Goal: Information Seeking & Learning: Check status

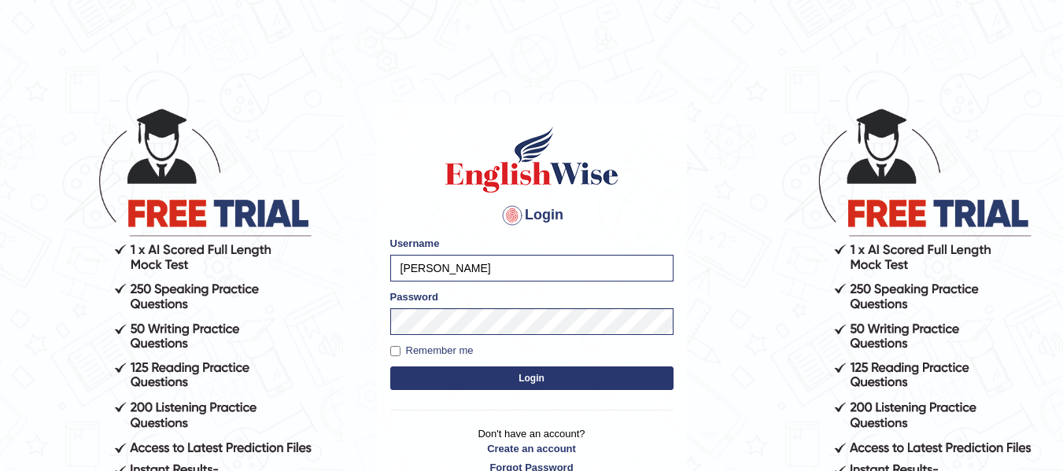
click at [518, 380] on button "Login" at bounding box center [531, 379] width 283 height 24
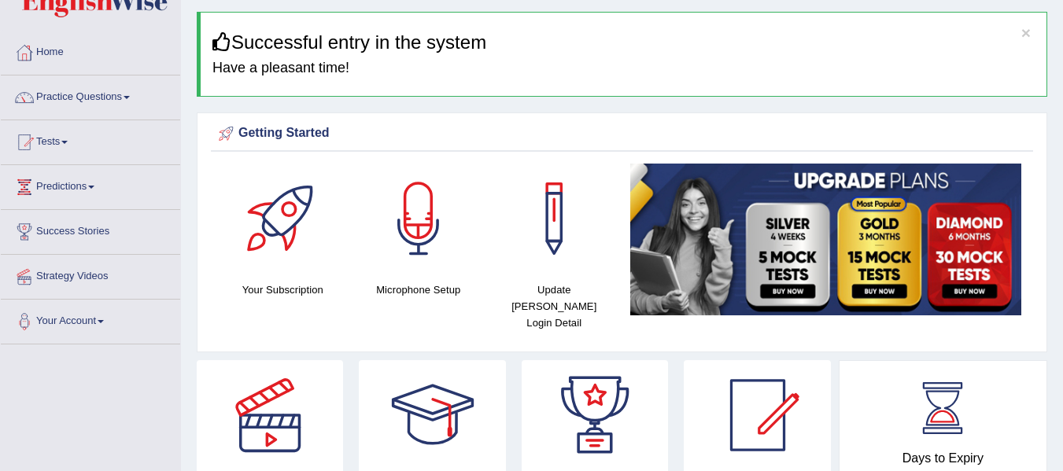
scroll to position [26, 0]
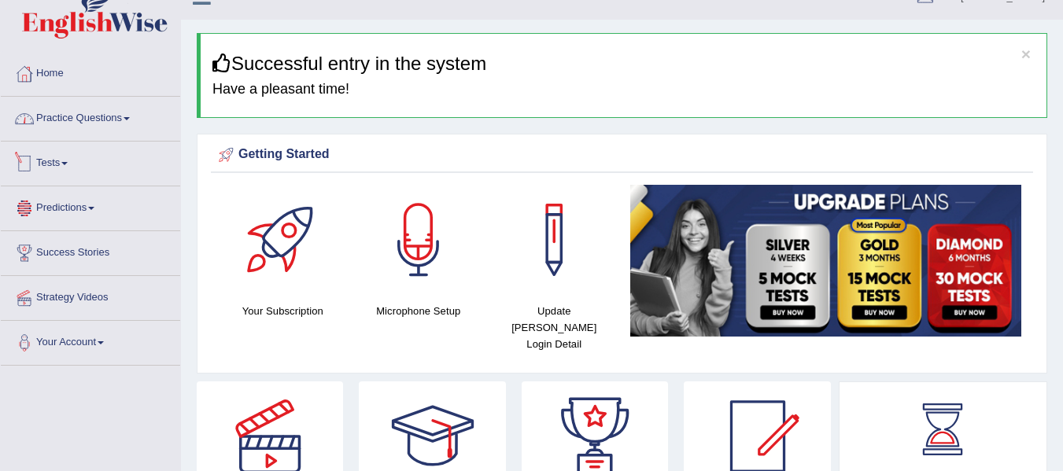
click at [94, 124] on link "Practice Questions" at bounding box center [90, 116] width 179 height 39
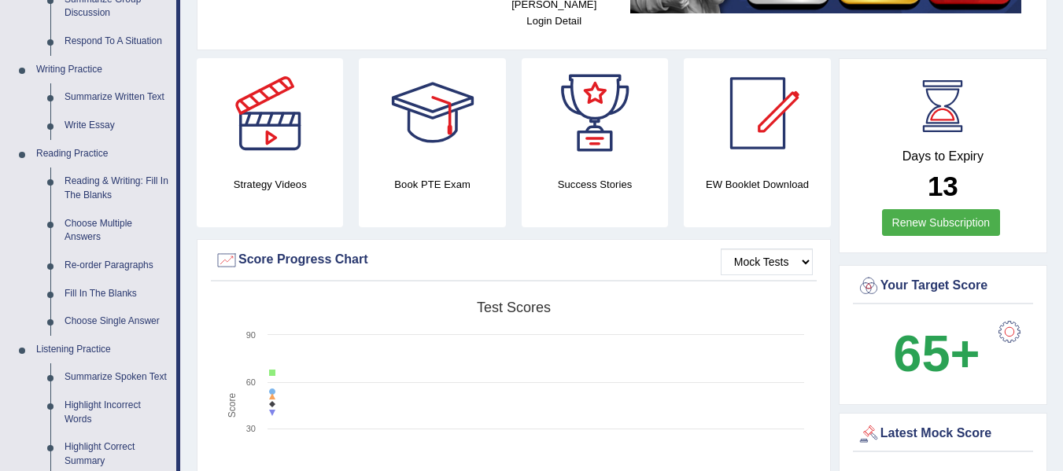
scroll to position [367, 0]
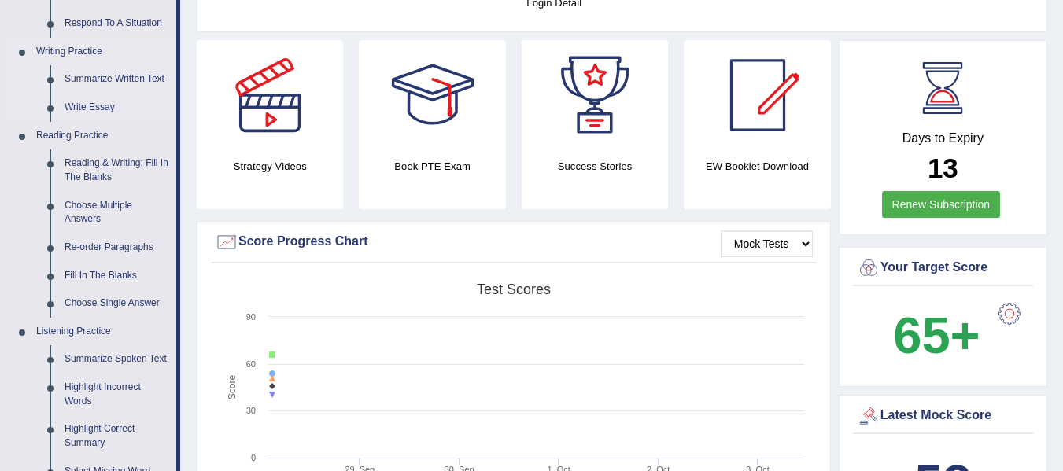
click at [90, 70] on link "Summarize Written Text" at bounding box center [116, 79] width 119 height 28
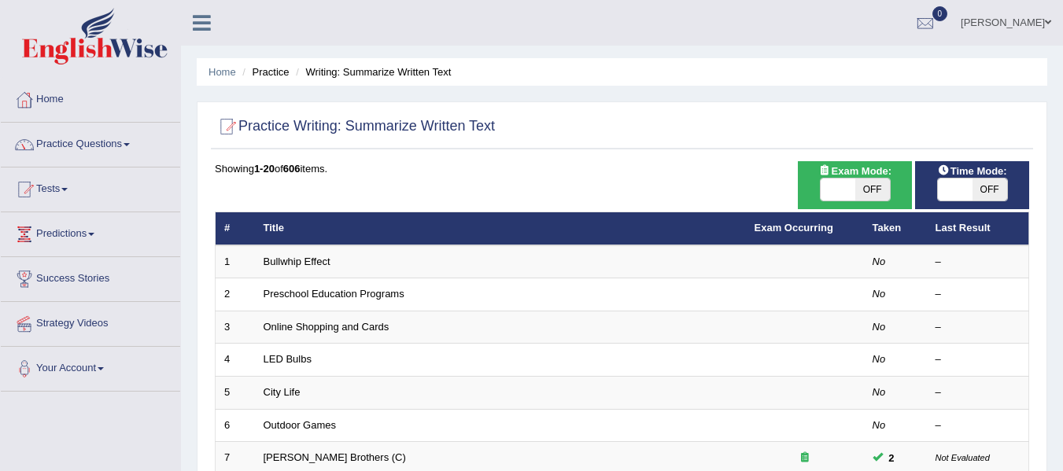
click at [118, 143] on link "Practice Questions" at bounding box center [90, 142] width 179 height 39
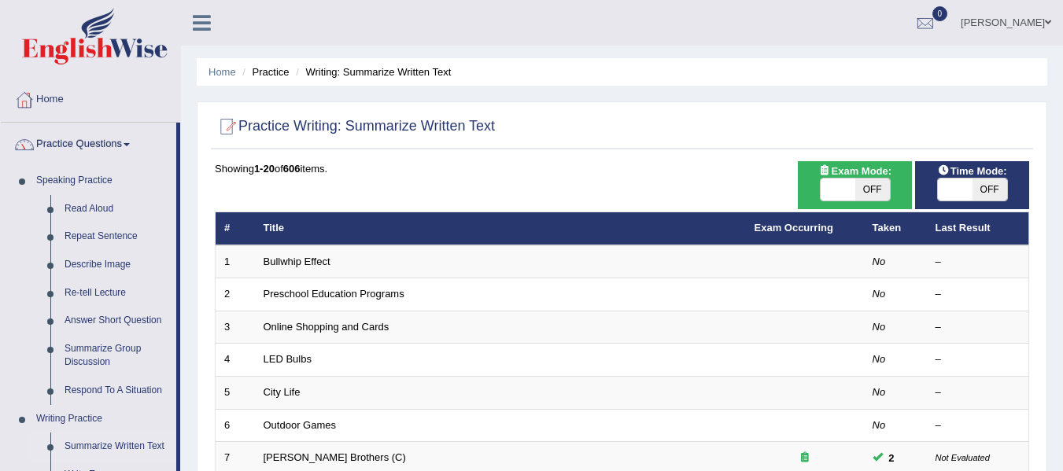
click at [118, 143] on link "Practice Questions" at bounding box center [88, 142] width 175 height 39
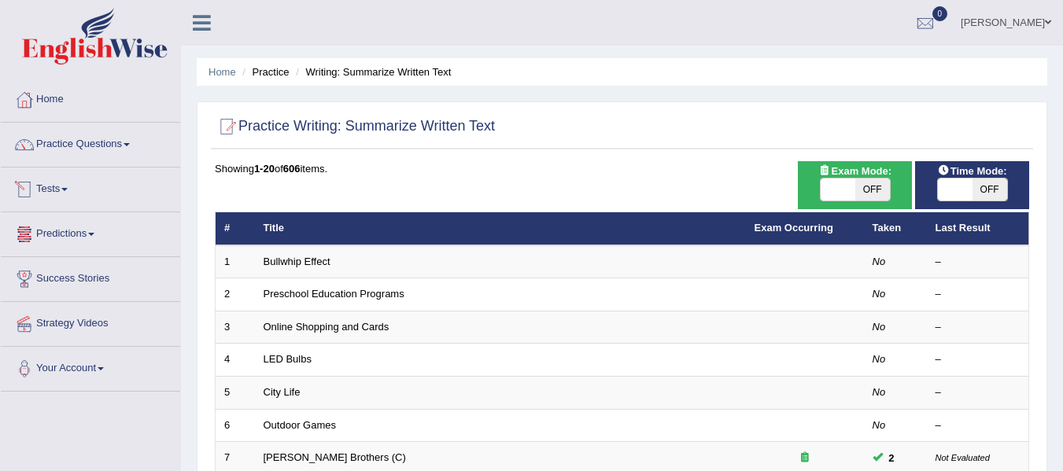
click at [65, 192] on link "Tests" at bounding box center [90, 187] width 179 height 39
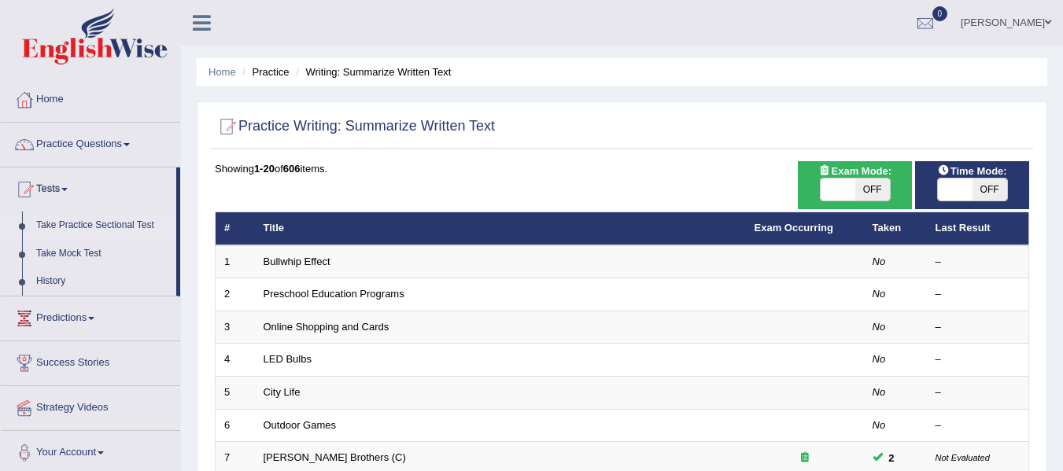
click at [79, 223] on link "Take Practice Sectional Test" at bounding box center [102, 226] width 147 height 28
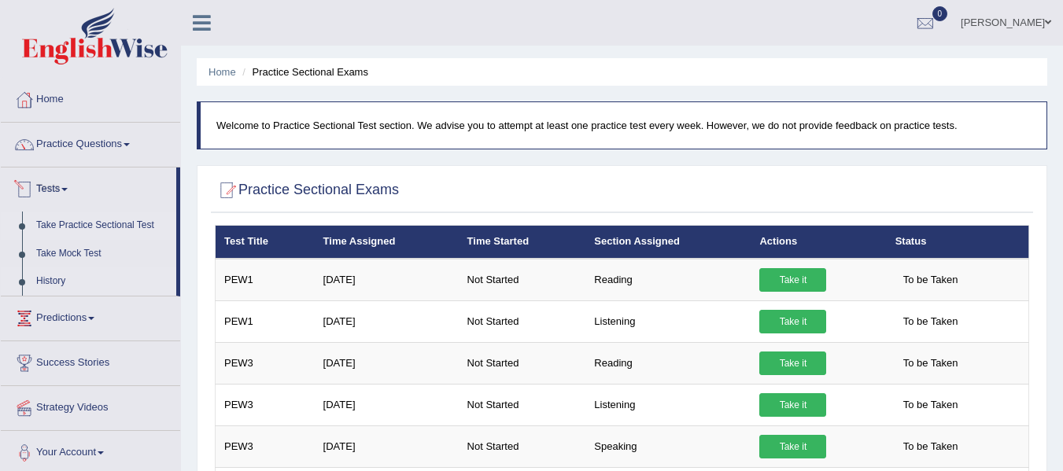
click at [55, 268] on link "History" at bounding box center [102, 281] width 147 height 28
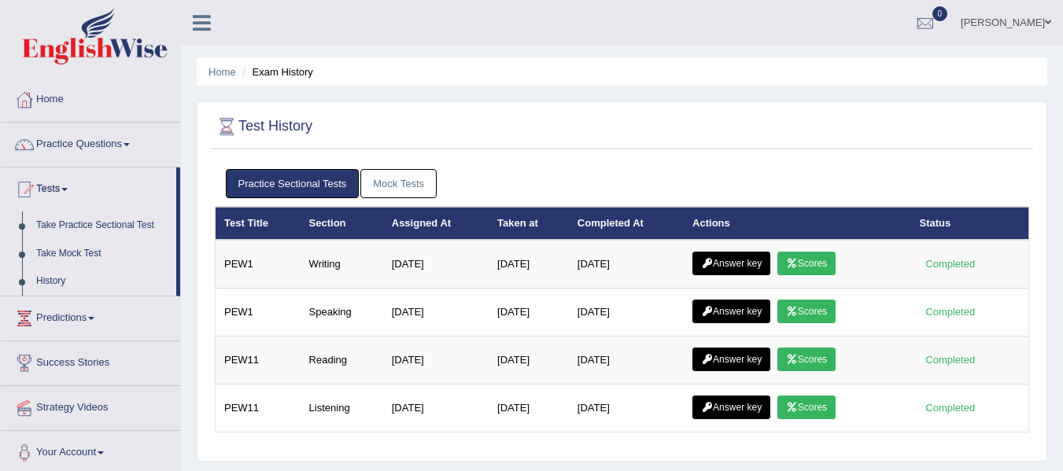
scroll to position [26, 0]
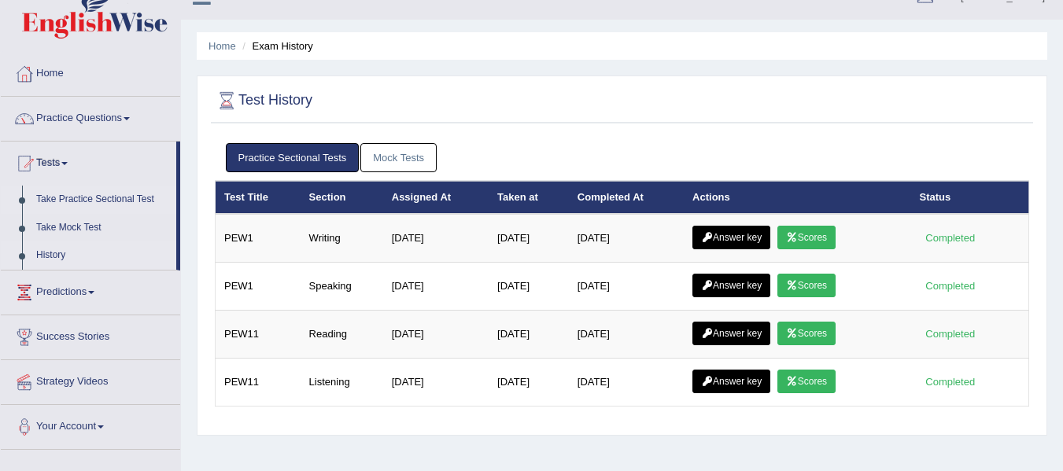
click at [66, 201] on link "Take Practice Sectional Test" at bounding box center [102, 200] width 147 height 28
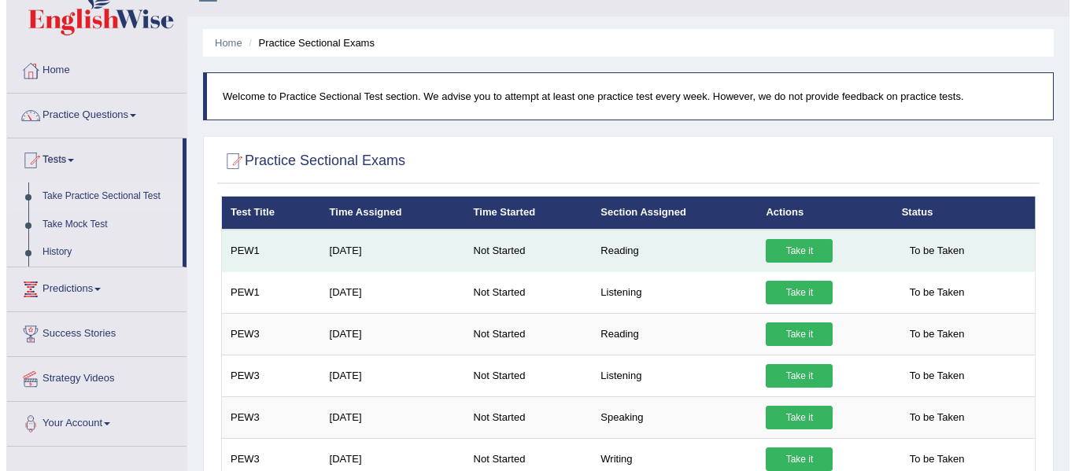
scroll to position [53, 0]
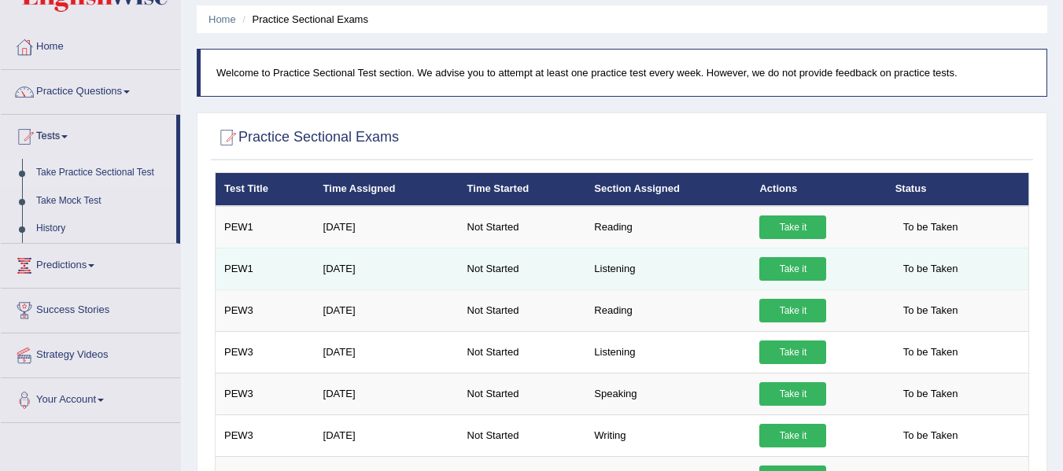
click at [800, 267] on link "Take it" at bounding box center [792, 269] width 67 height 24
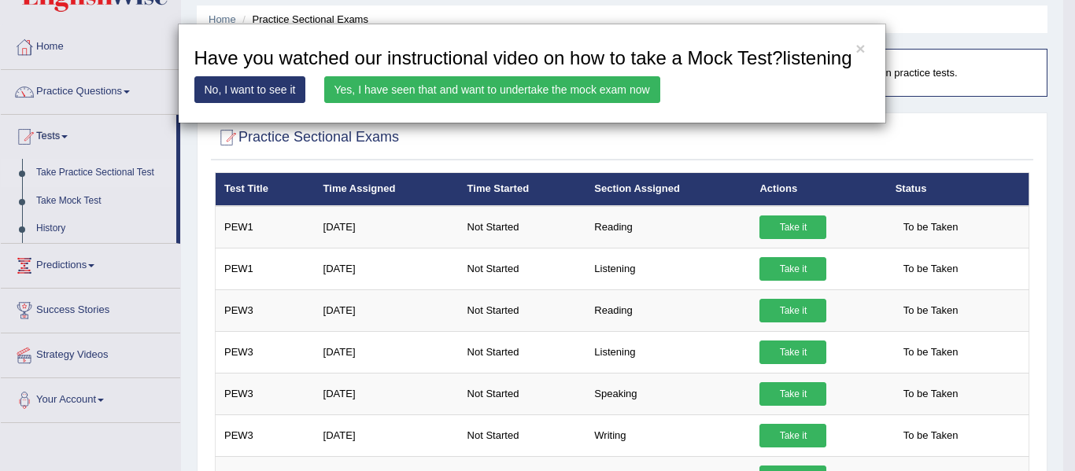
click at [378, 90] on link "Yes, I have seen that and want to undertake the mock exam now" at bounding box center [492, 89] width 336 height 27
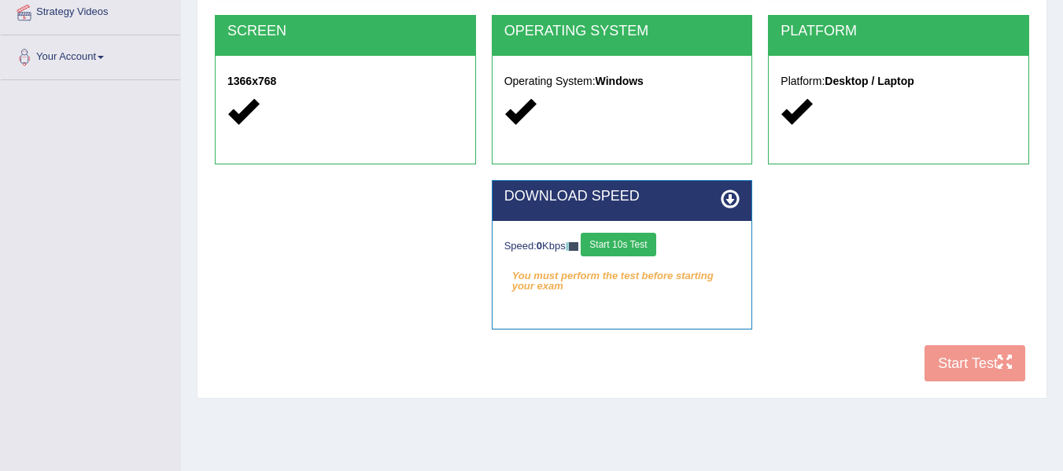
scroll to position [315, 0]
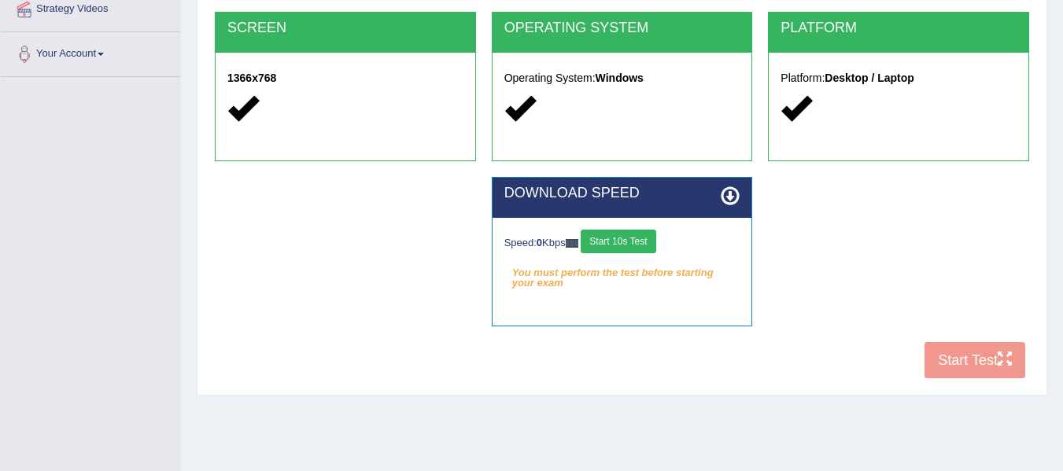
click at [628, 244] on button "Start 10s Test" at bounding box center [618, 242] width 75 height 24
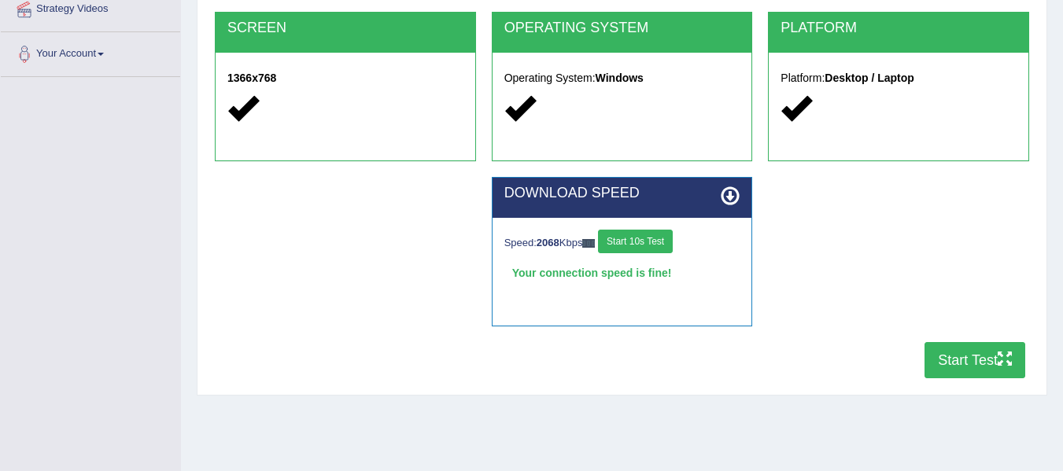
click at [983, 361] on button "Start Test" at bounding box center [974, 360] width 101 height 36
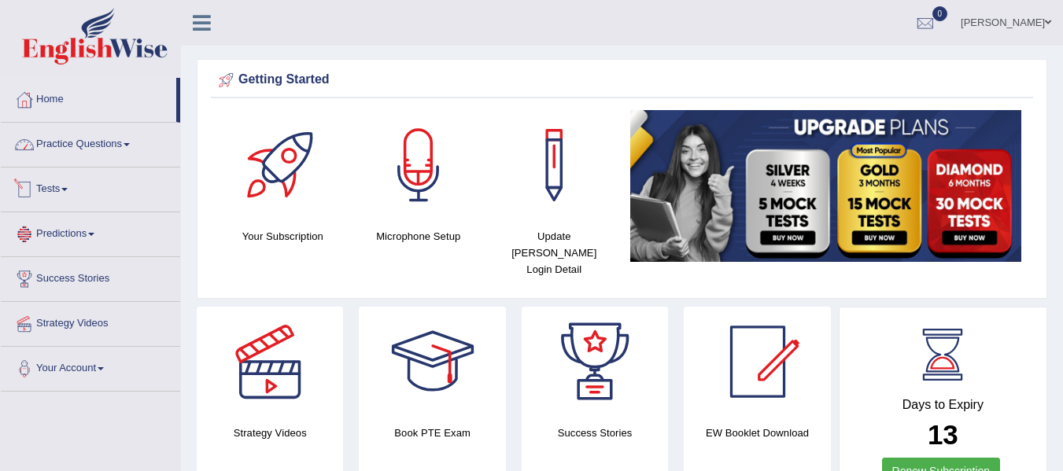
click at [62, 186] on link "Tests" at bounding box center [90, 187] width 179 height 39
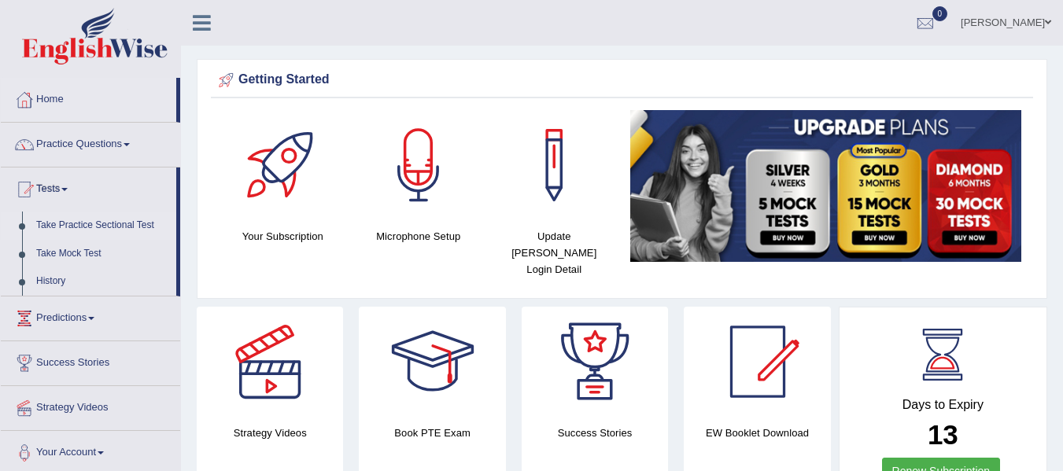
click at [79, 223] on link "Take Practice Sectional Test" at bounding box center [102, 226] width 147 height 28
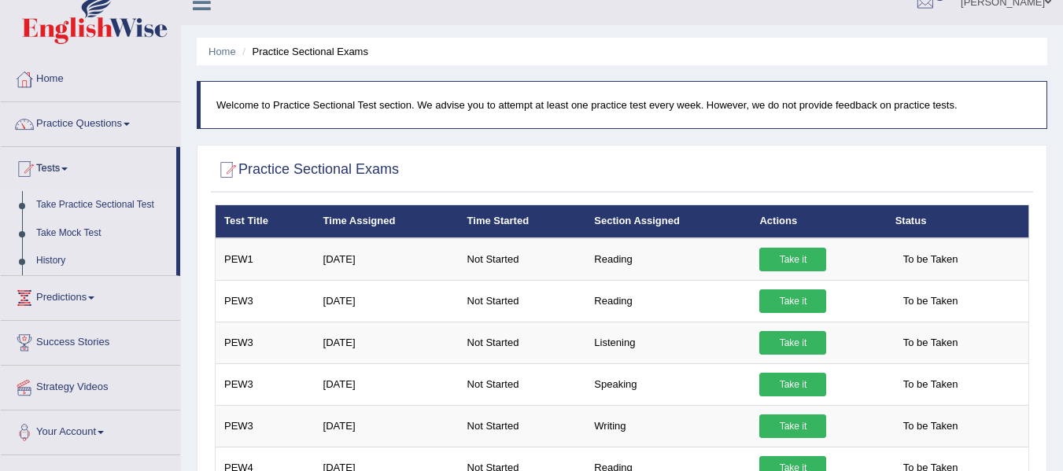
scroll to position [26, 0]
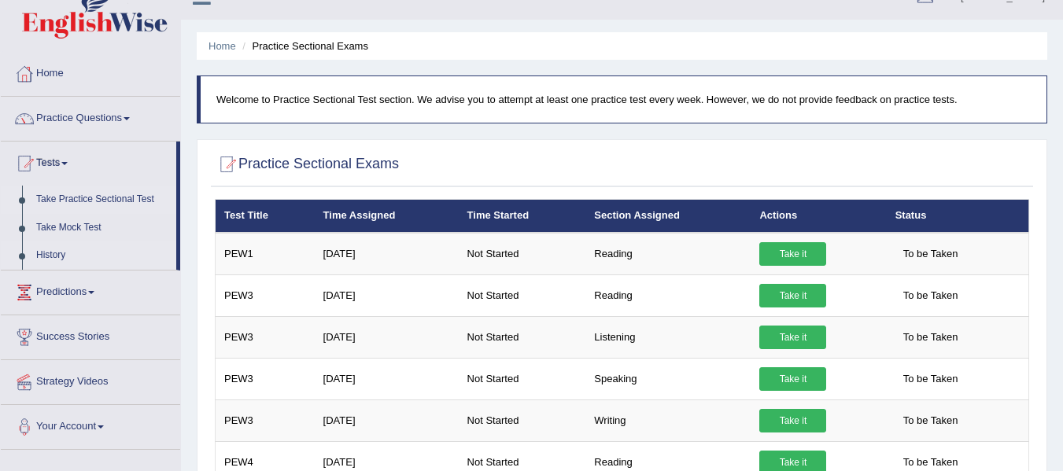
click at [48, 245] on link "History" at bounding box center [102, 256] width 147 height 28
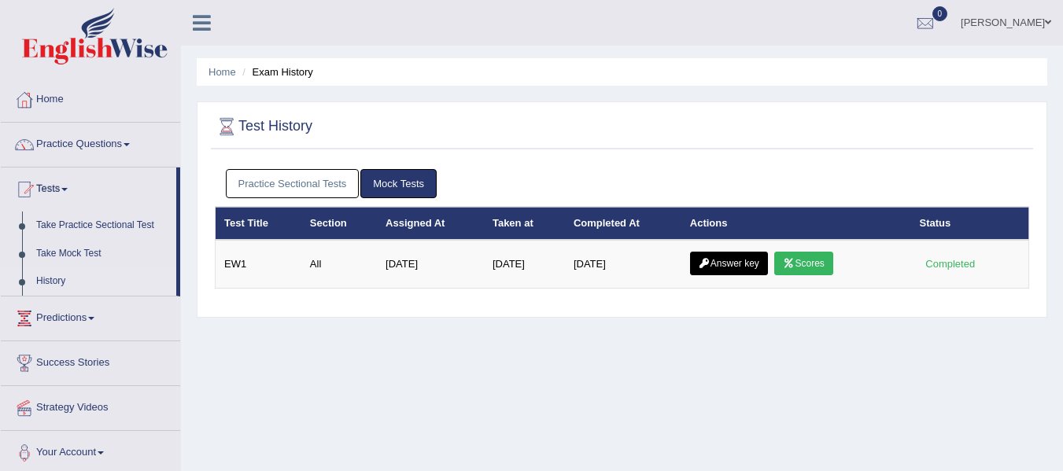
click at [298, 177] on link "Practice Sectional Tests" at bounding box center [293, 183] width 134 height 29
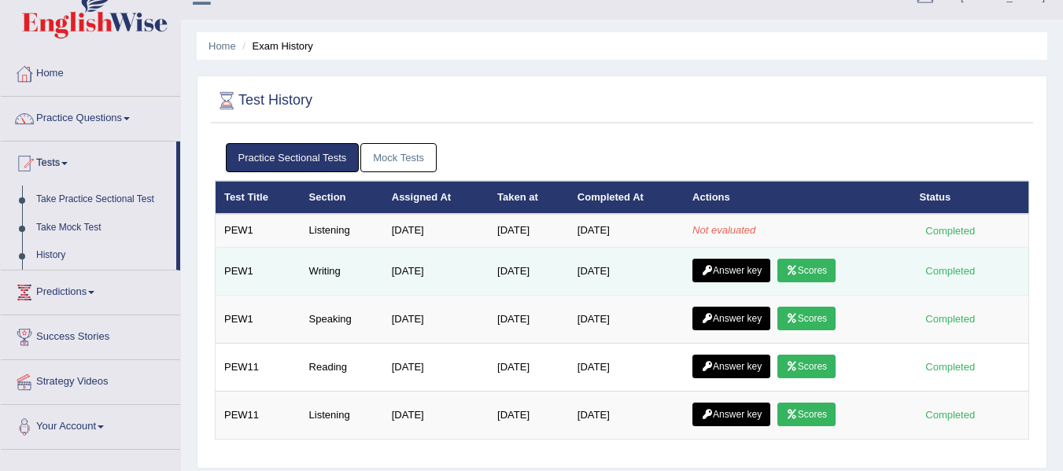
scroll to position [53, 0]
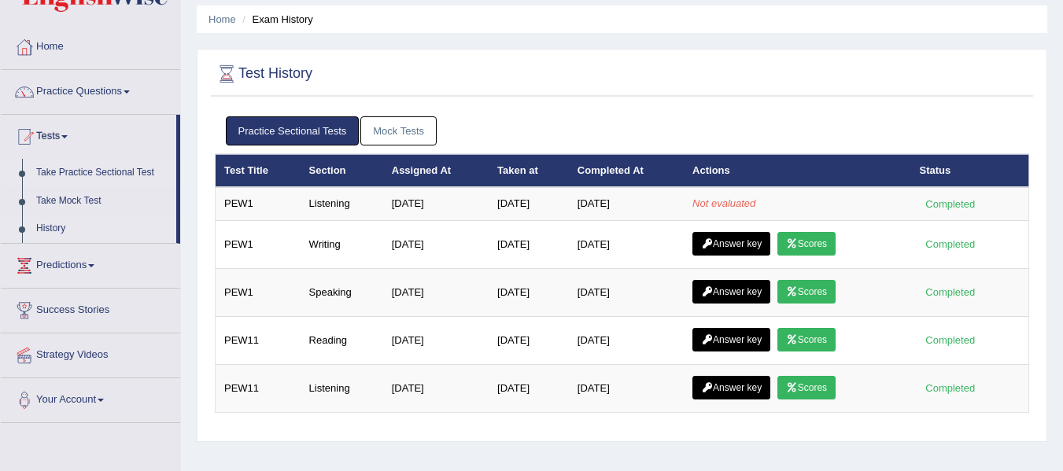
click at [70, 175] on link "Take Practice Sectional Test" at bounding box center [102, 173] width 147 height 28
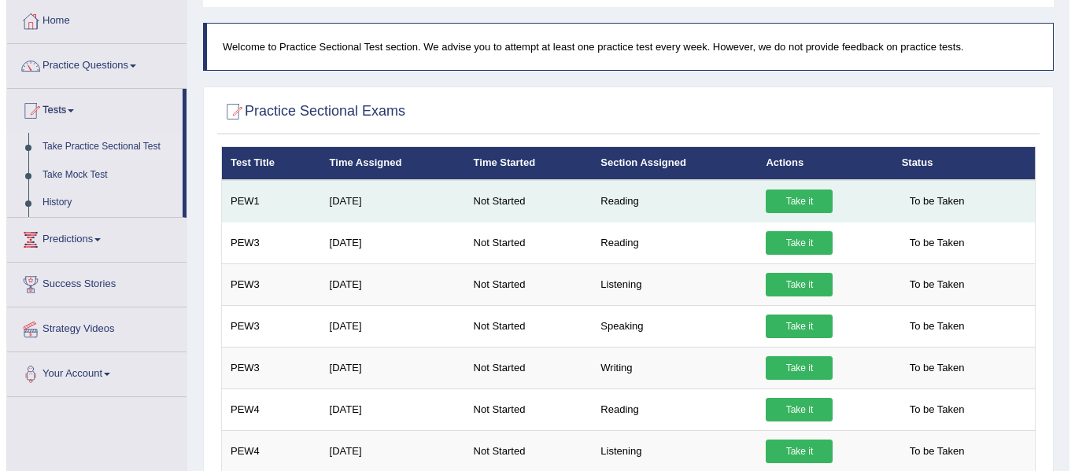
scroll to position [105, 0]
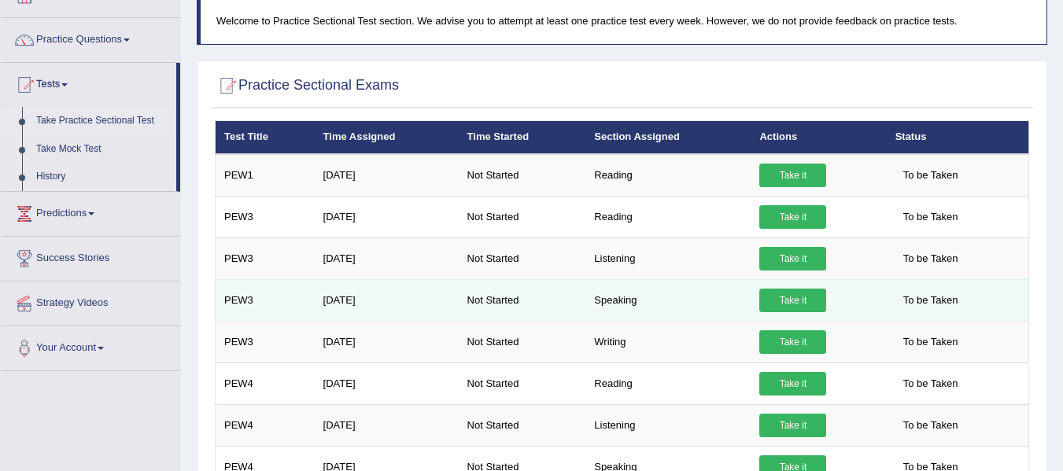
click at [794, 297] on link "Take it" at bounding box center [792, 301] width 67 height 24
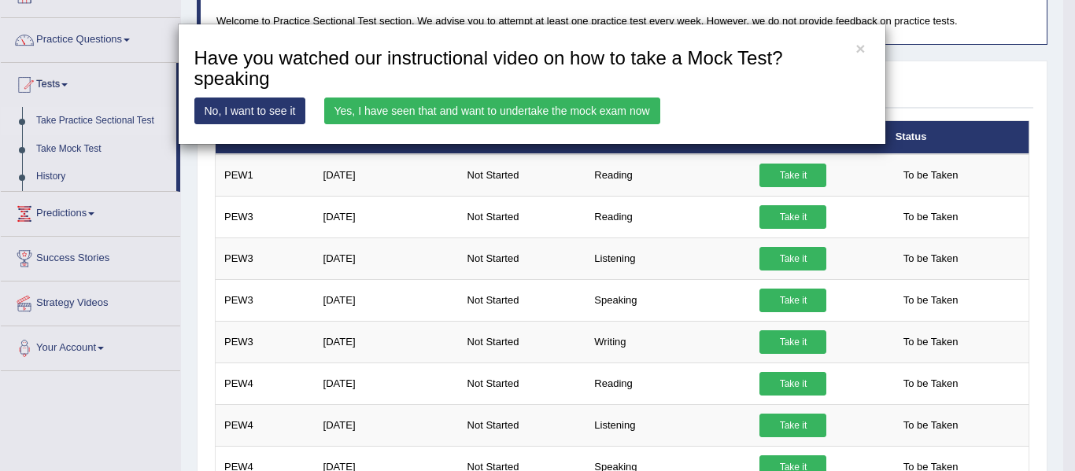
click at [332, 110] on link "Yes, I have seen that and want to undertake the mock exam now" at bounding box center [492, 111] width 336 height 27
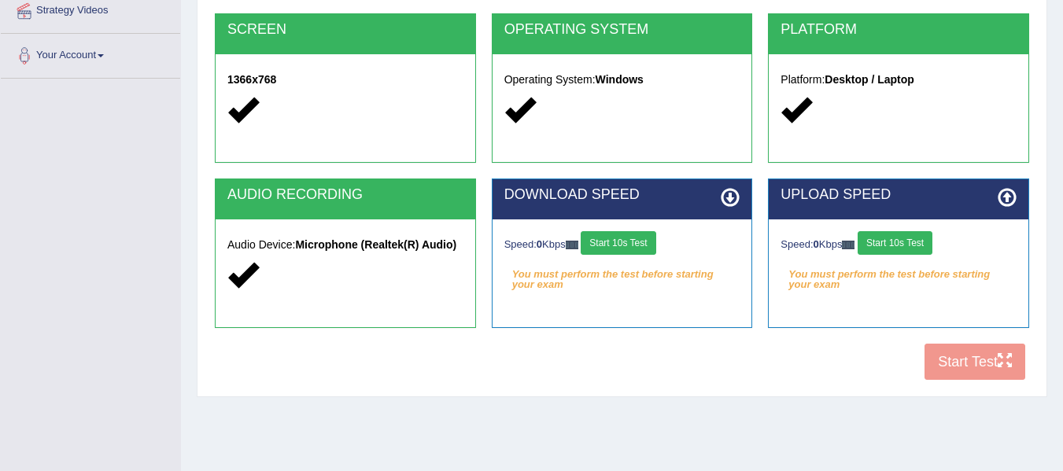
scroll to position [341, 0]
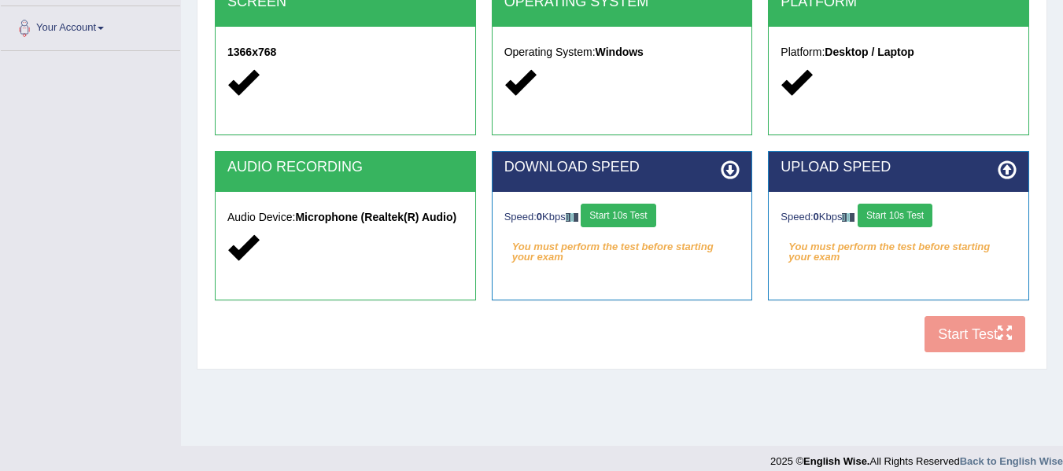
click at [646, 214] on button "Start 10s Test" at bounding box center [618, 216] width 75 height 24
click at [891, 218] on button "Start 10s Test" at bounding box center [894, 216] width 75 height 24
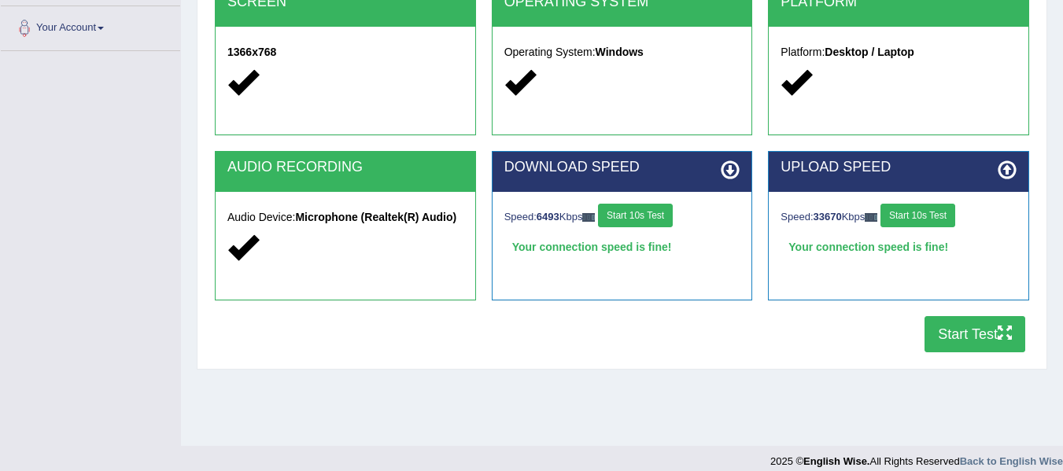
click at [964, 341] on button "Start Test" at bounding box center [974, 334] width 101 height 36
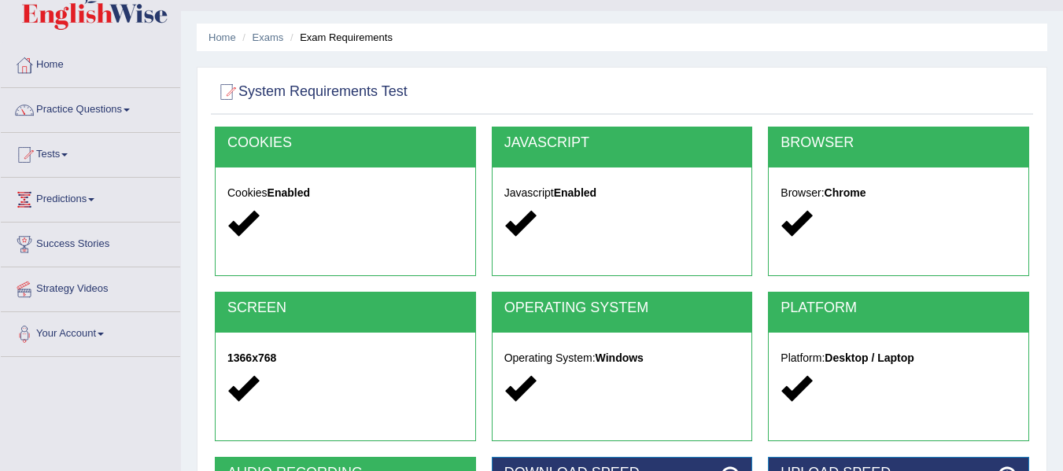
scroll to position [0, 0]
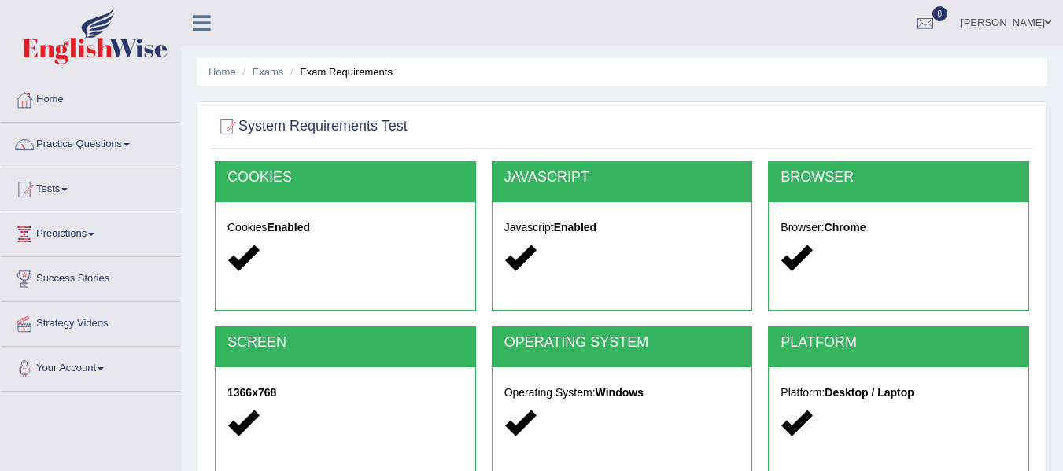
click at [57, 56] on img at bounding box center [95, 36] width 146 height 57
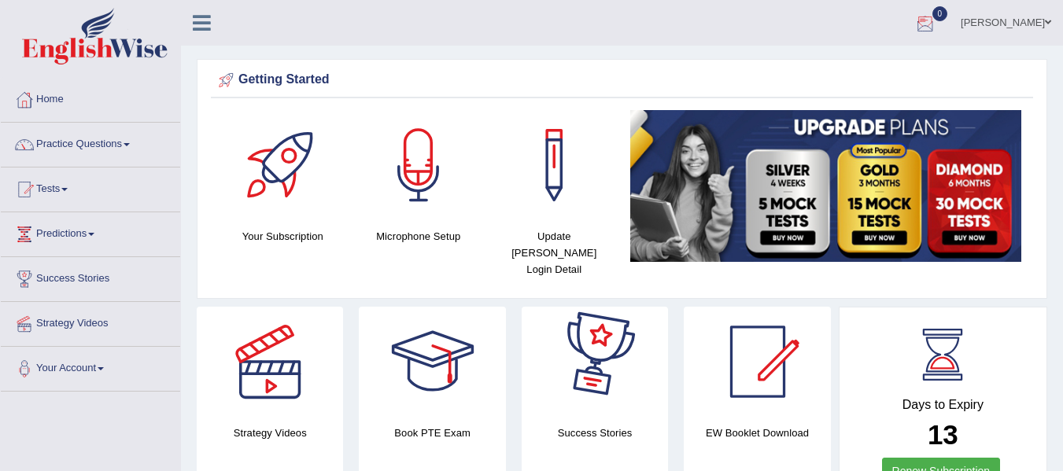
click at [103, 60] on img at bounding box center [95, 36] width 146 height 57
click at [124, 36] on img at bounding box center [95, 36] width 146 height 57
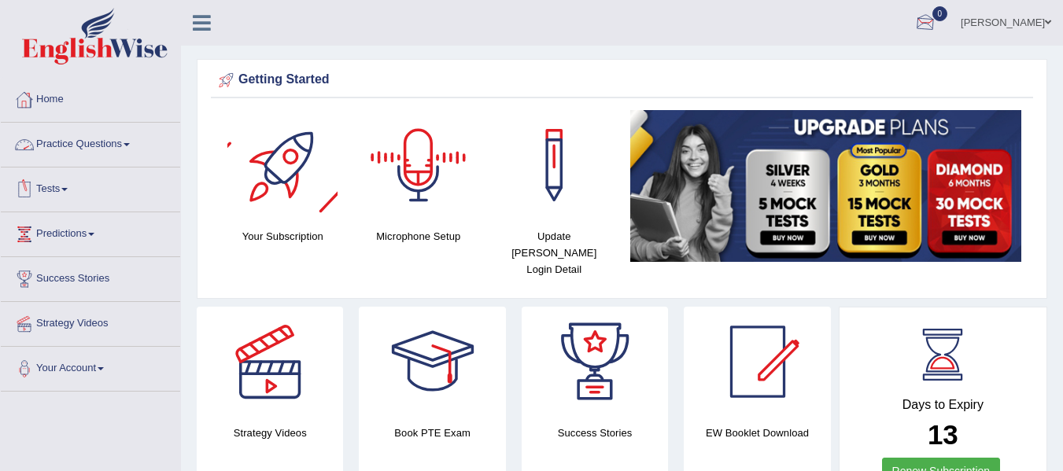
click at [937, 33] on div at bounding box center [925, 24] width 24 height 24
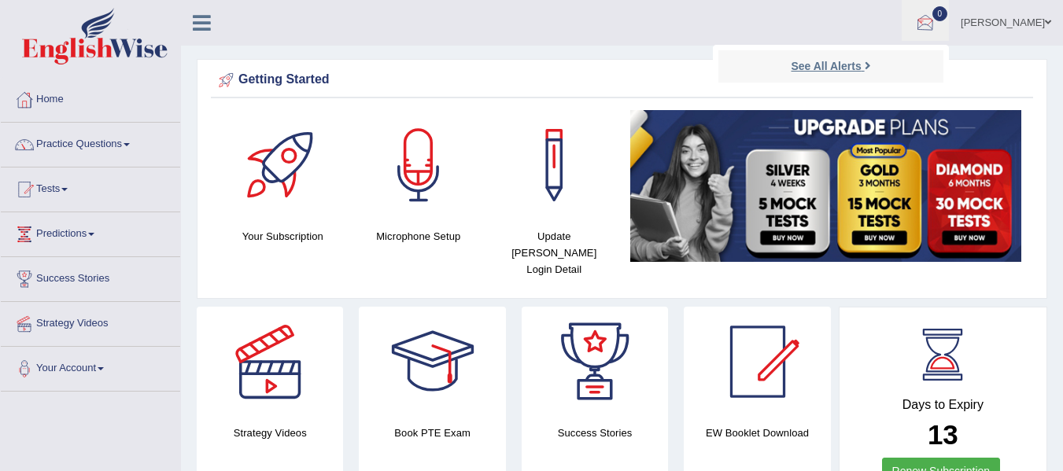
click at [836, 61] on strong "See All Alerts" at bounding box center [826, 66] width 70 height 13
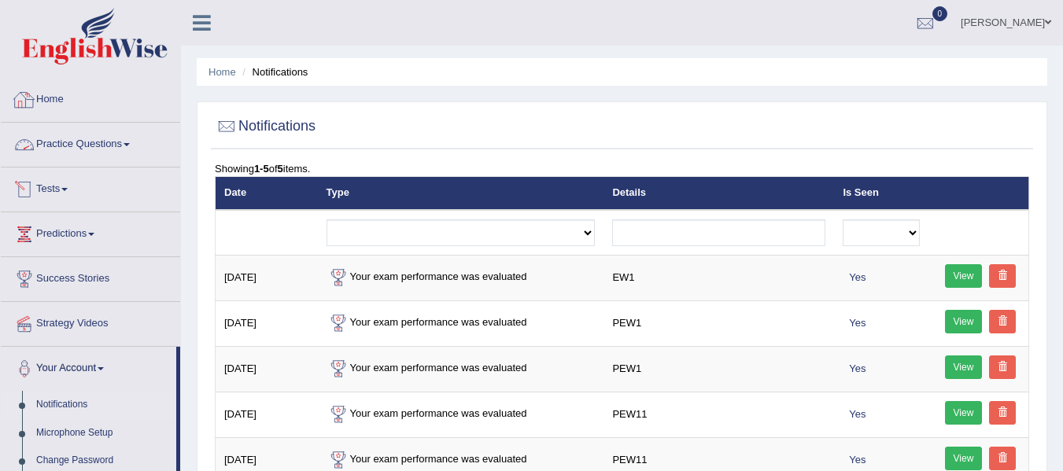
click at [76, 55] on img at bounding box center [95, 36] width 146 height 57
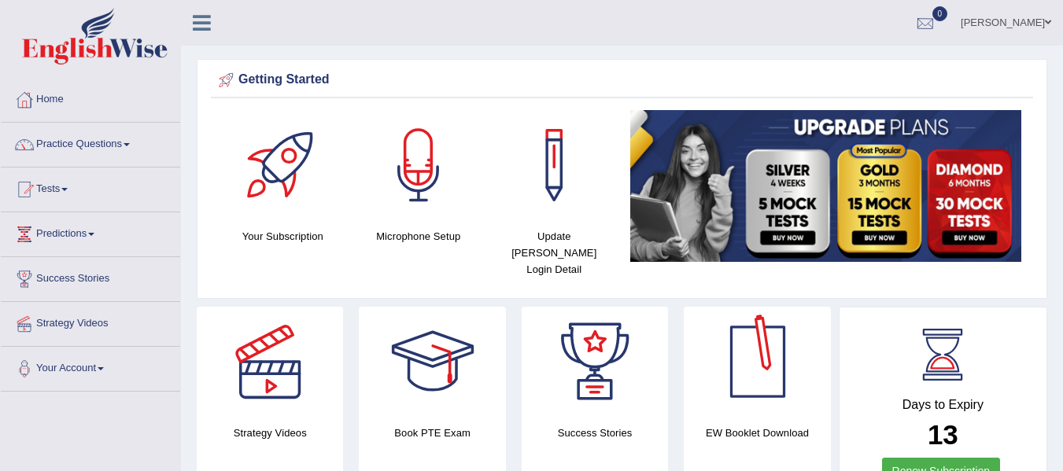
click at [937, 22] on div at bounding box center [925, 24] width 24 height 24
click at [812, 50] on li "See All Alerts" at bounding box center [830, 66] width 225 height 32
click at [937, 14] on div at bounding box center [925, 24] width 24 height 24
click at [842, 61] on strong "See All Alerts" at bounding box center [826, 66] width 70 height 13
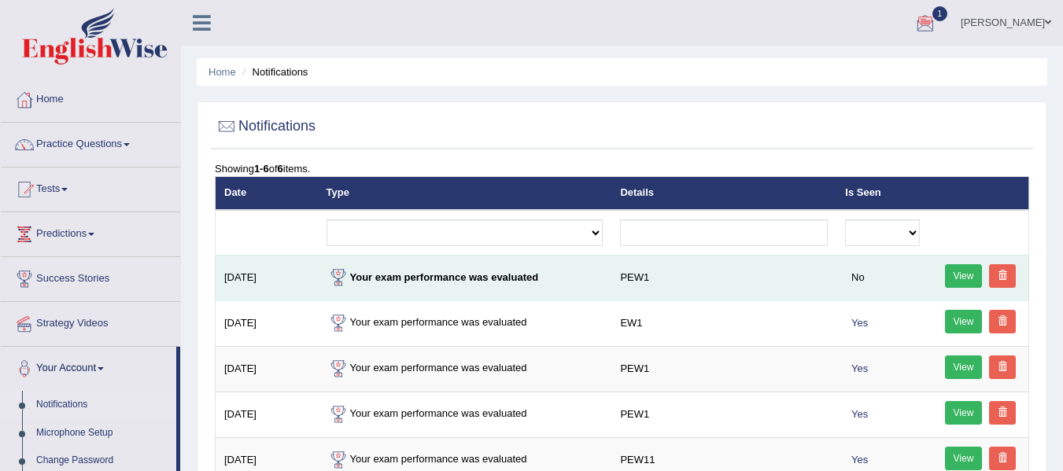
click at [946, 275] on link "View" at bounding box center [964, 276] width 38 height 24
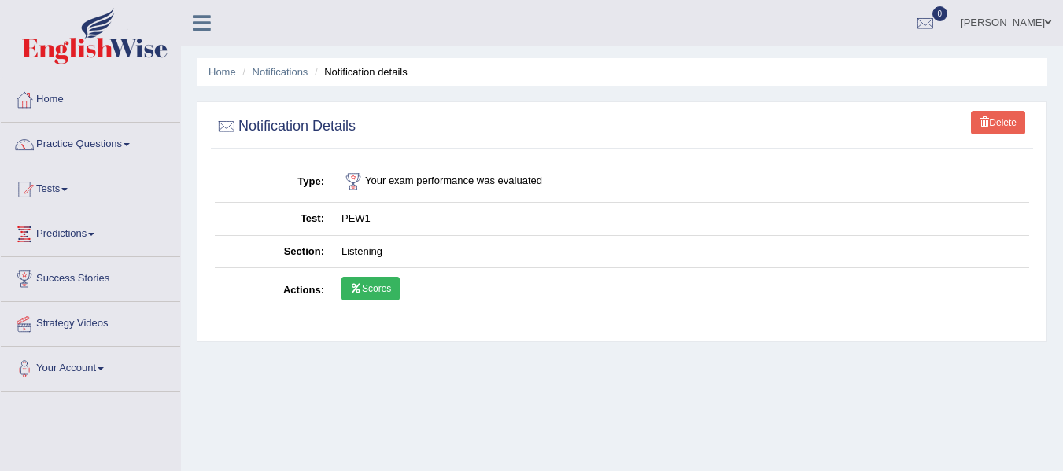
click at [386, 295] on link "Scores" at bounding box center [370, 289] width 58 height 24
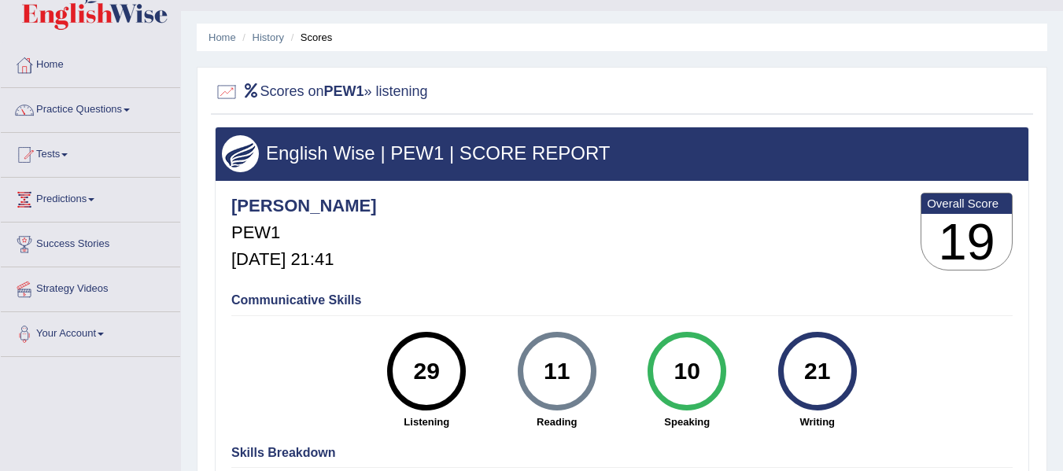
scroll to position [26, 0]
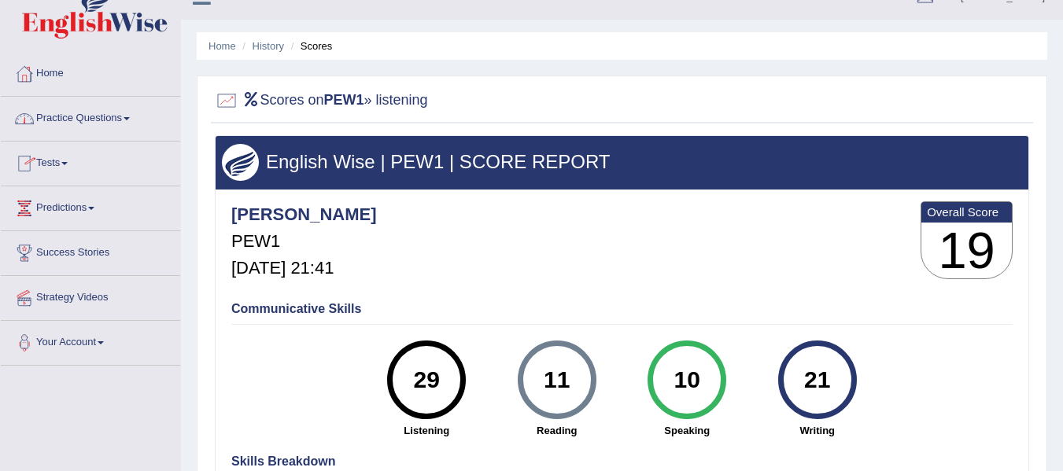
click at [54, 170] on link "Tests" at bounding box center [90, 161] width 179 height 39
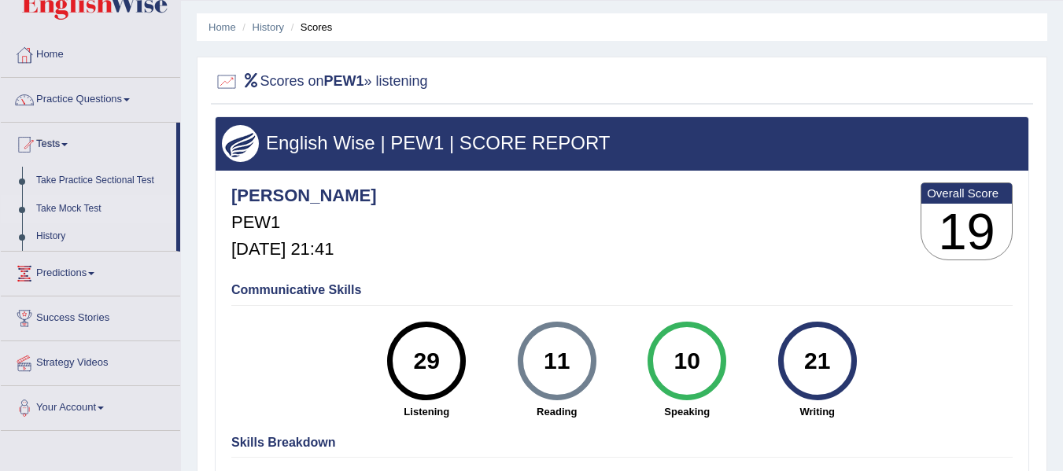
scroll to position [79, 0]
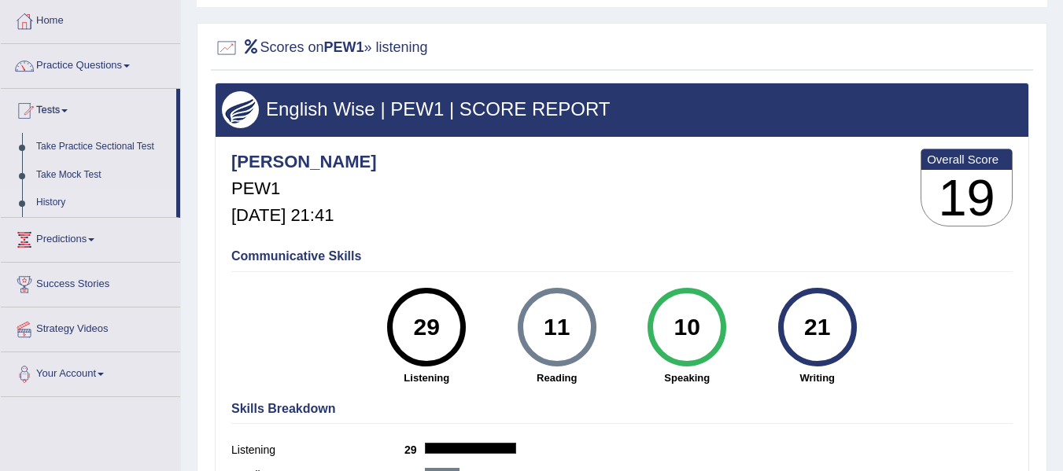
click at [57, 201] on link "History" at bounding box center [102, 203] width 147 height 28
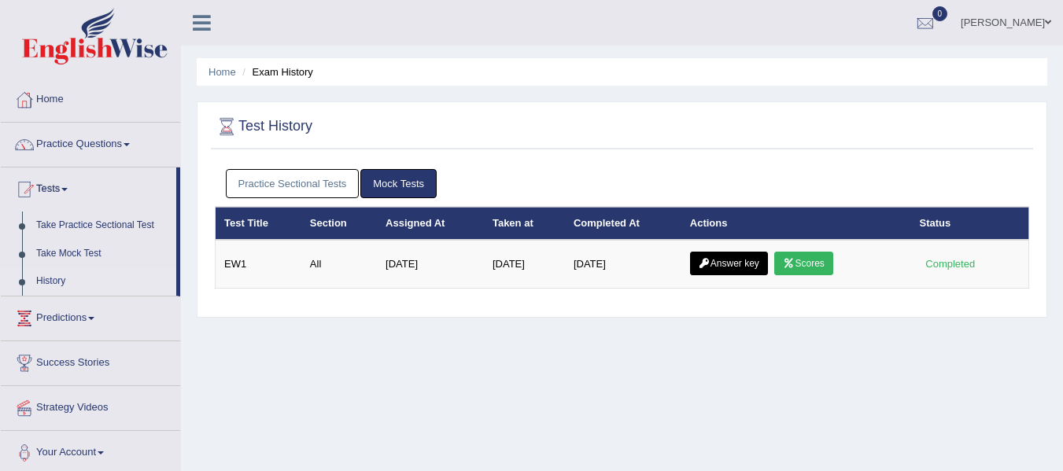
click at [252, 184] on link "Practice Sectional Tests" at bounding box center [293, 183] width 134 height 29
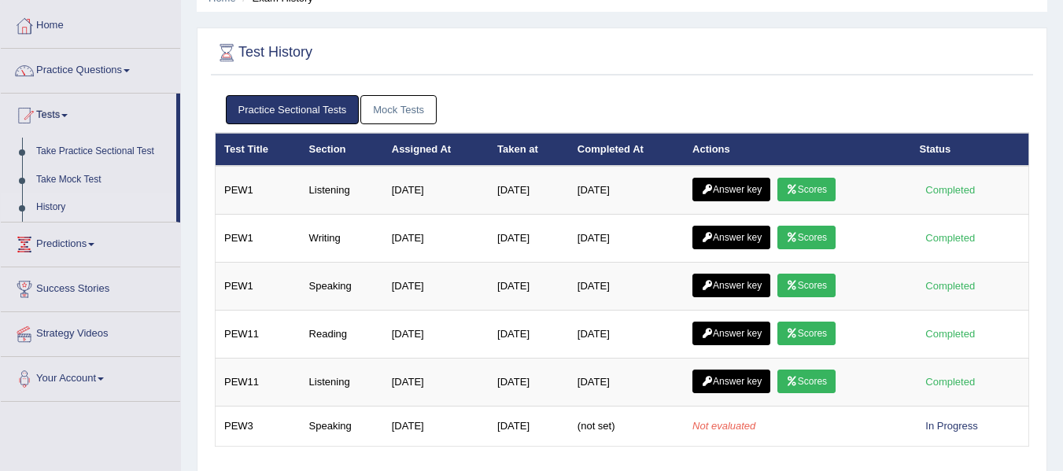
scroll to position [105, 0]
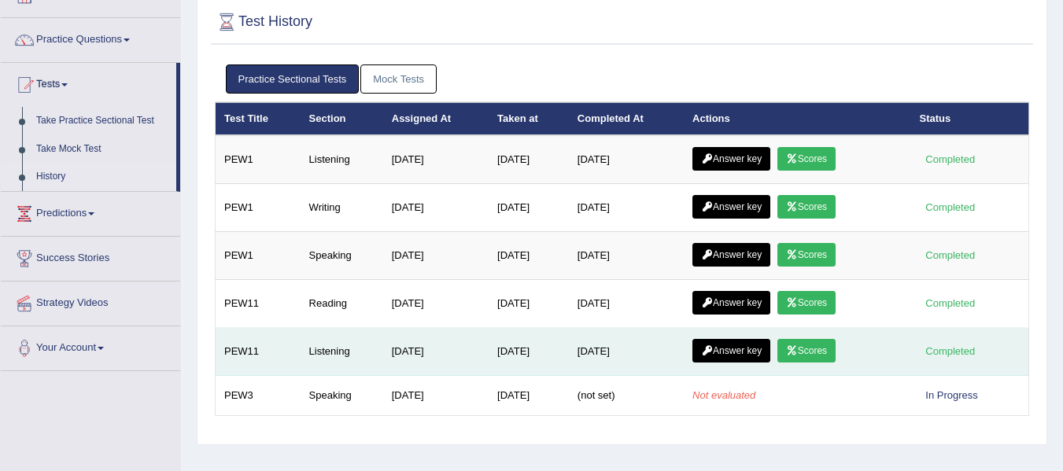
click at [819, 354] on link "Scores" at bounding box center [806, 351] width 58 height 24
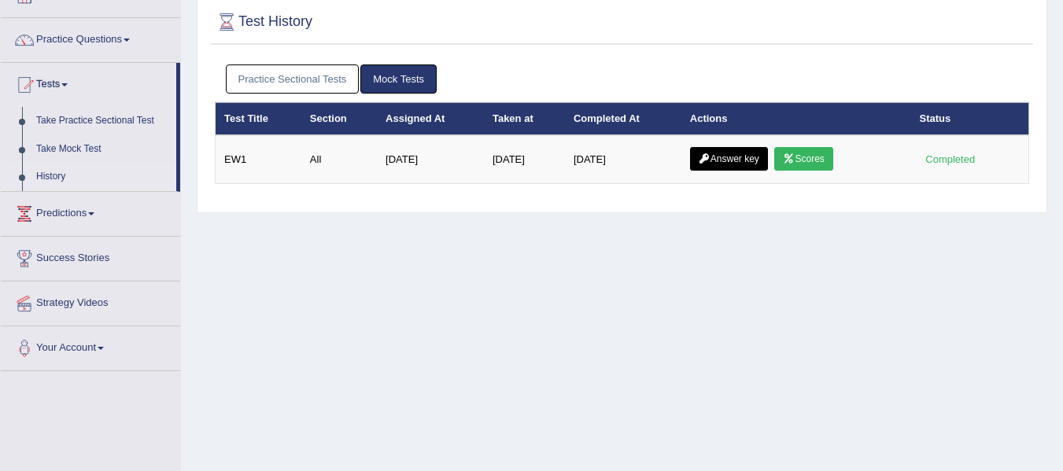
scroll to position [105, 0]
click at [60, 171] on link "History" at bounding box center [102, 177] width 147 height 28
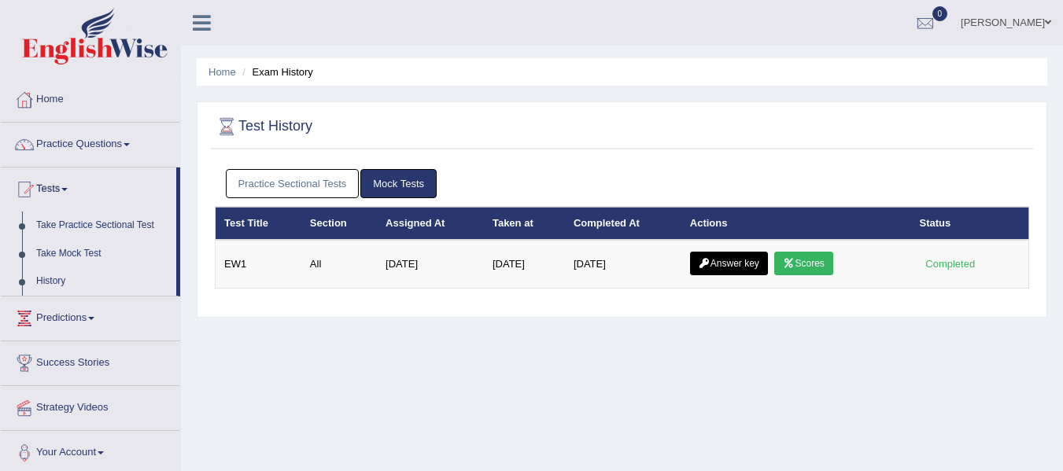
click at [252, 179] on link "Practice Sectional Tests" at bounding box center [293, 183] width 134 height 29
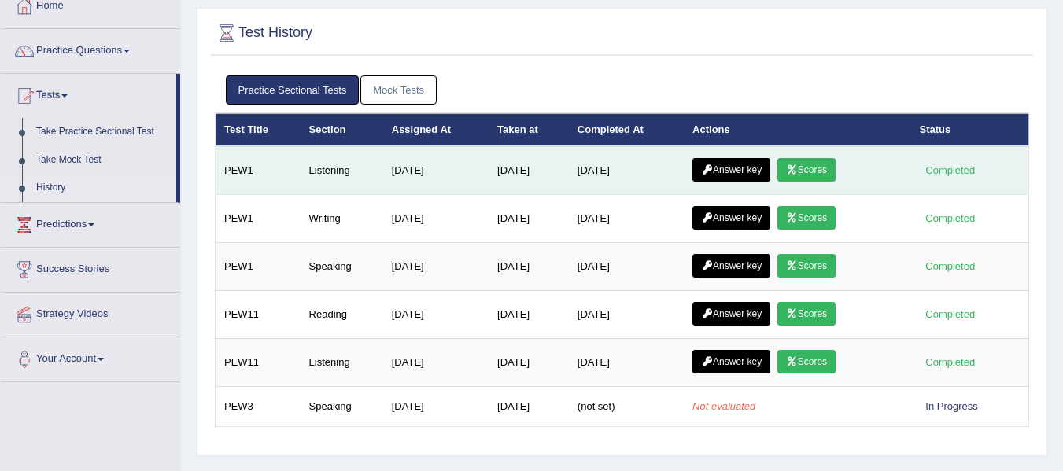
scroll to position [105, 0]
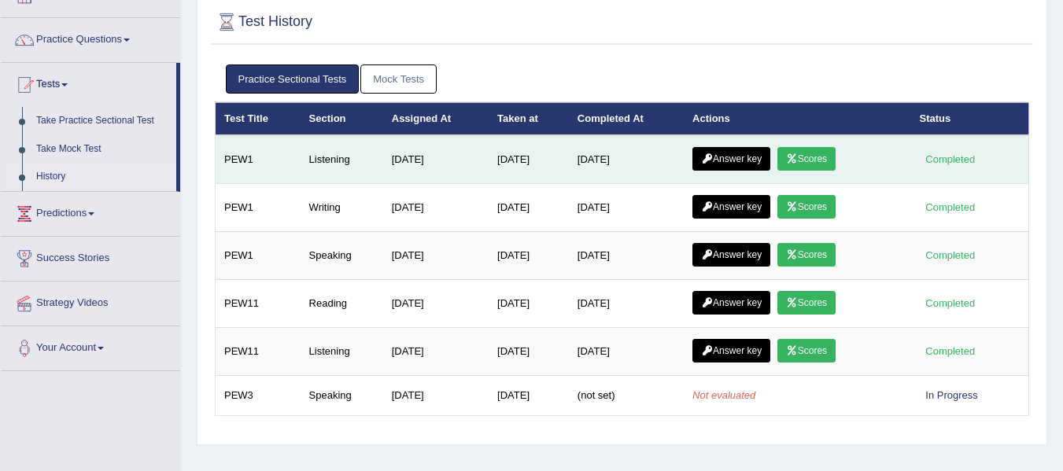
click at [758, 159] on link "Answer key" at bounding box center [731, 159] width 78 height 24
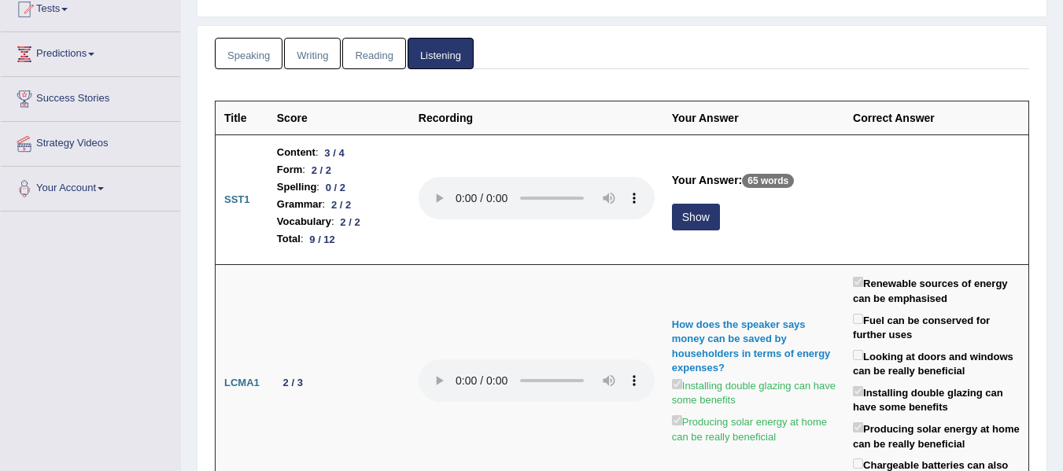
scroll to position [183, 0]
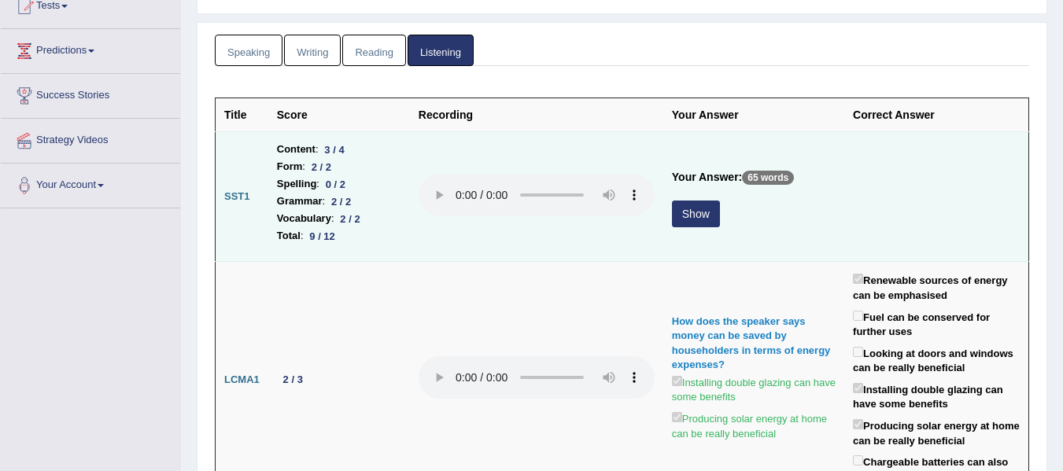
drag, startPoint x: 708, startPoint y: 208, endPoint x: 693, endPoint y: 218, distance: 18.1
click at [693, 218] on button "Show" at bounding box center [696, 214] width 48 height 27
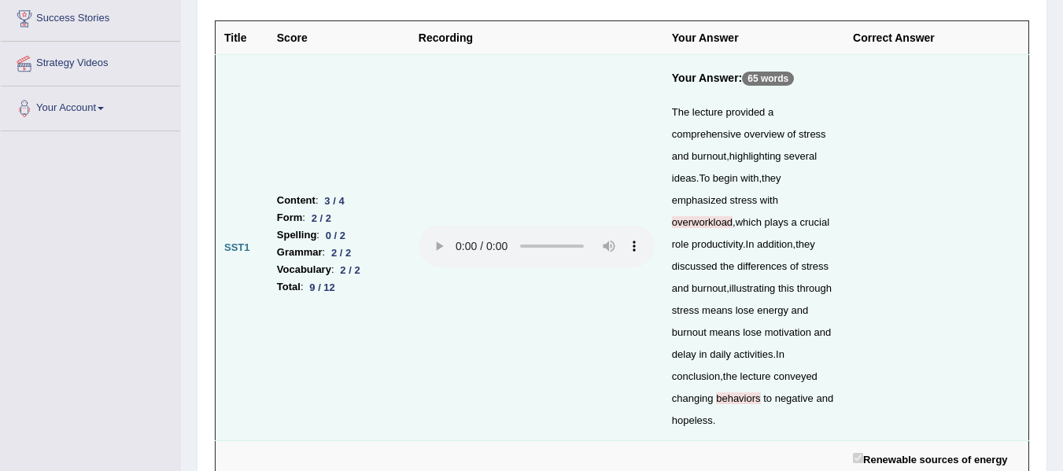
scroll to position [262, 0]
click at [715, 208] on div "The lecture provided a comprehensive overview of stress and burnout , highlight…" at bounding box center [754, 265] width 164 height 330
click at [704, 227] on div "The lecture provided a comprehensive overview of stress and burnout , highlight…" at bounding box center [754, 265] width 164 height 330
drag, startPoint x: 704, startPoint y: 227, endPoint x: 696, endPoint y: 208, distance: 20.5
click at [698, 212] on div "The lecture provided a comprehensive overview of stress and burnout , highlight…" at bounding box center [754, 265] width 164 height 330
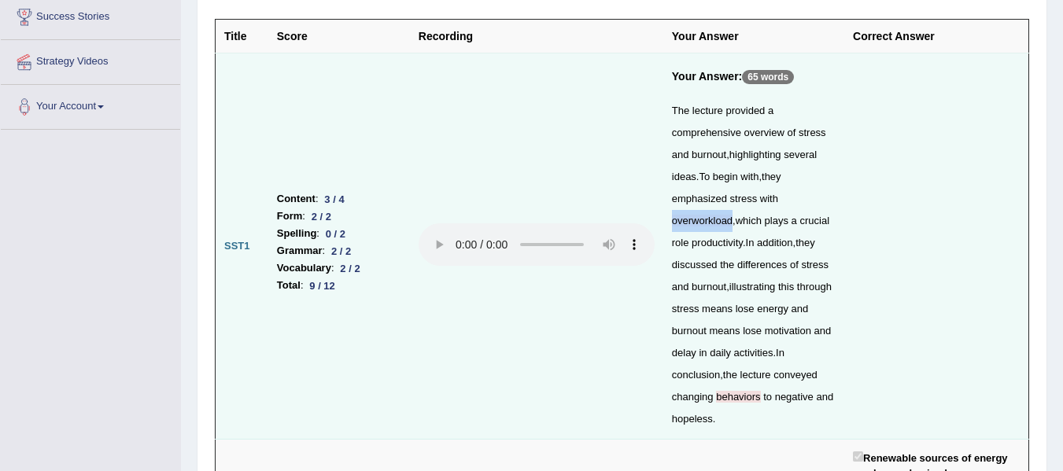
click at [695, 216] on span "overworkload" at bounding box center [702, 221] width 61 height 12
click at [700, 170] on div "The lecture provided a comprehensive overview of stress and burnout , highlight…" at bounding box center [754, 265] width 164 height 330
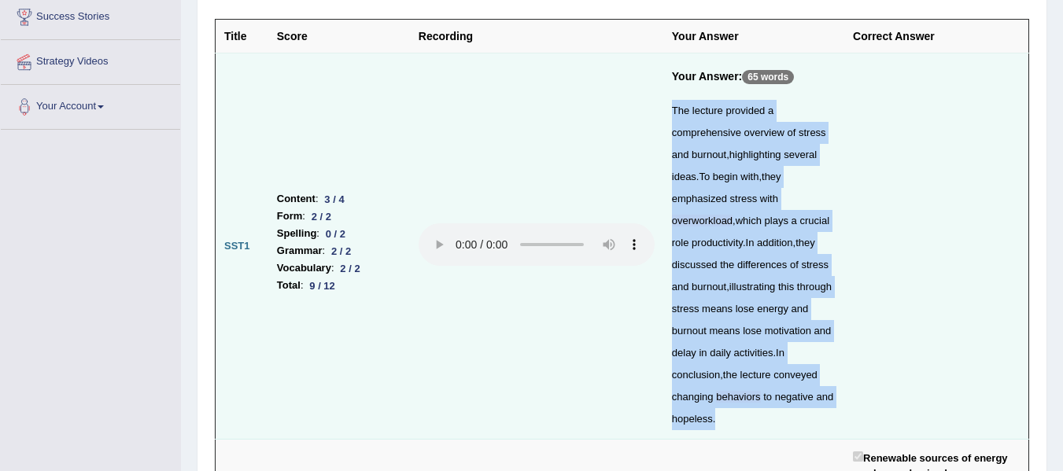
copy div "The lecture provided a comprehensive overview of stress and burnout , highlight…"
drag, startPoint x: 671, startPoint y: 110, endPoint x: 758, endPoint y: 414, distance: 315.7
click at [758, 414] on div "The lecture provided a comprehensive overview of stress and burnout , highlight…" at bounding box center [754, 265] width 164 height 330
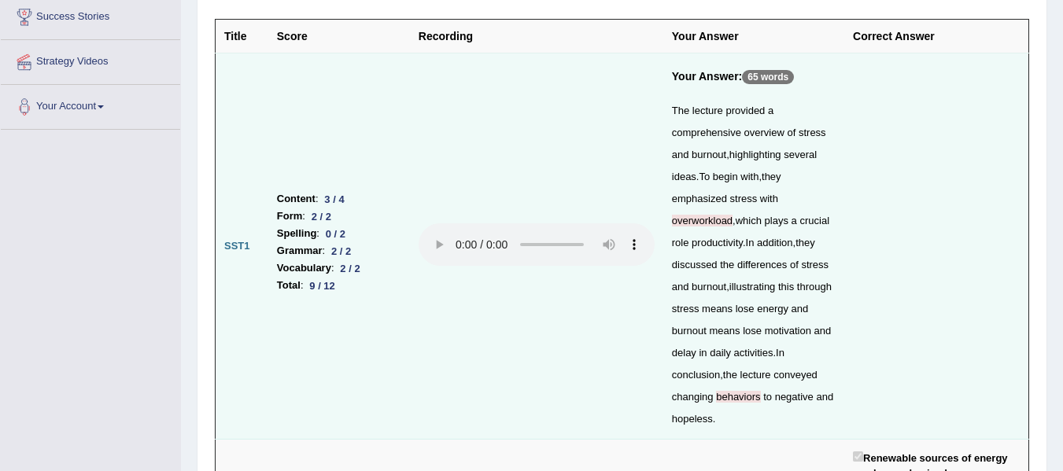
click at [584, 143] on td at bounding box center [536, 246] width 253 height 386
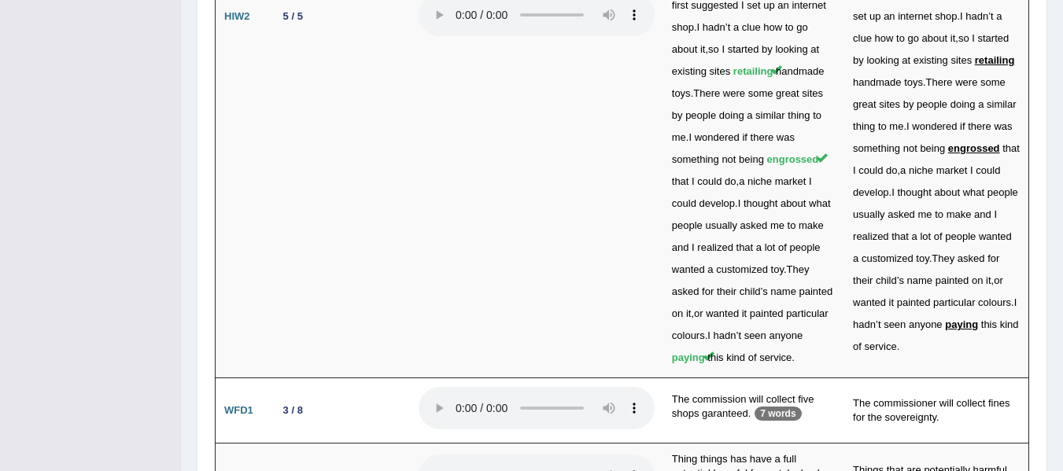
scroll to position [5166, 0]
